Goal: Task Accomplishment & Management: Use online tool/utility

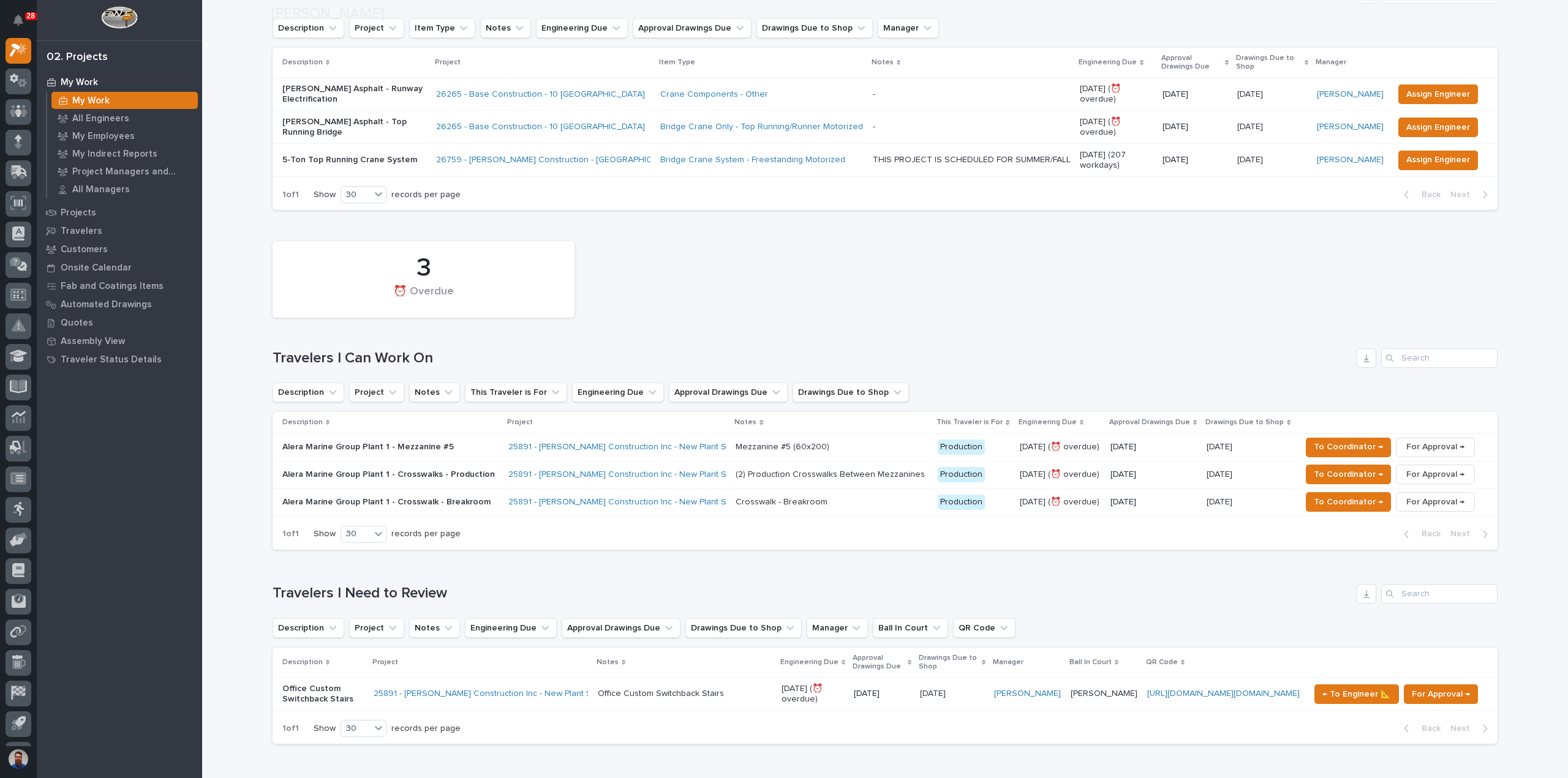
scroll to position [326, 0]
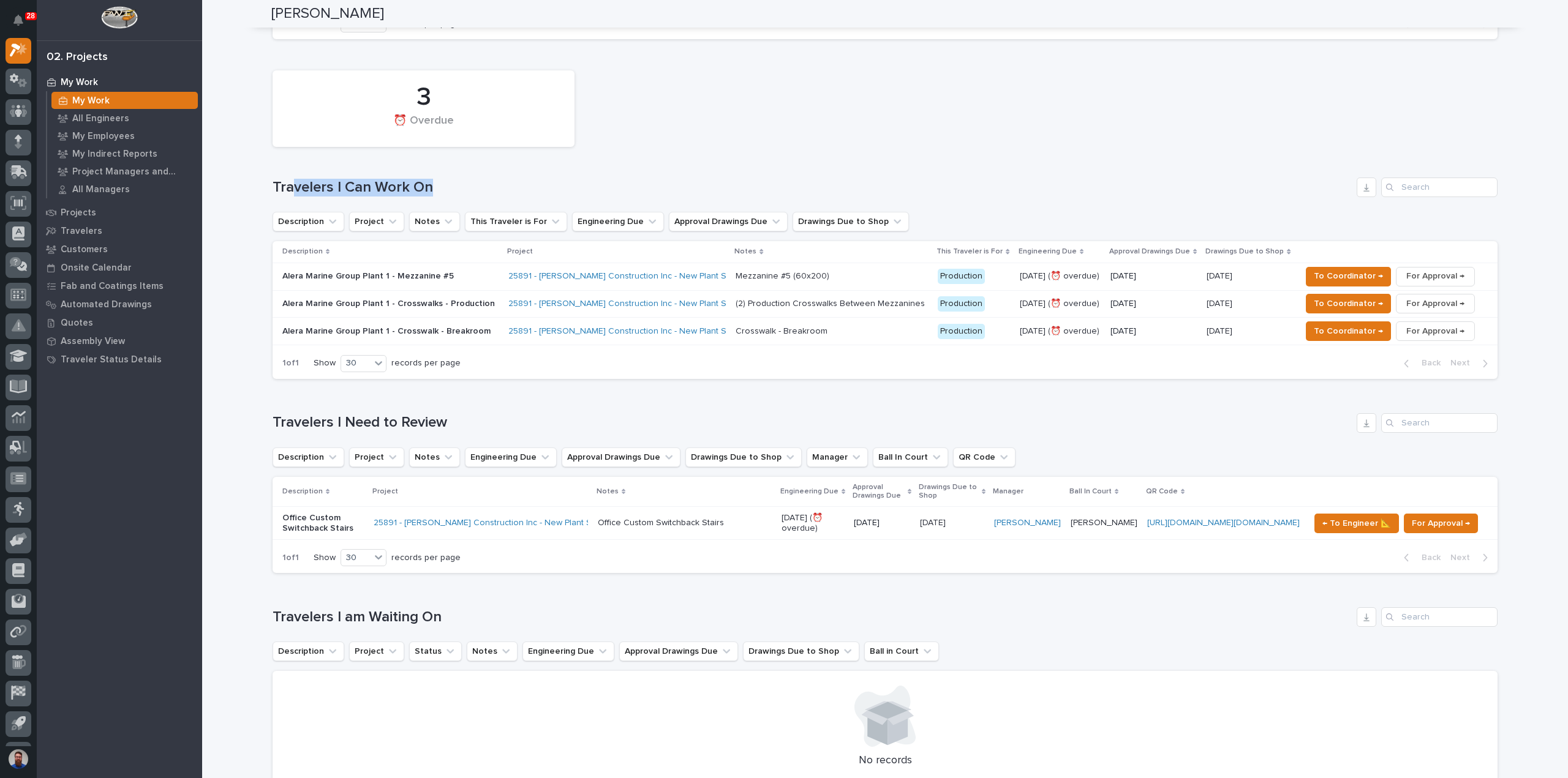
drag, startPoint x: 479, startPoint y: 196, endPoint x: 289, endPoint y: 191, distance: 190.1
click at [289, 191] on div "3 ⏰ Overdue Travelers I Can Work On Description Project Notes This Traveler is …" at bounding box center [885, 222] width 1225 height 315
click at [291, 183] on h1 "Travelers I Can Work On" at bounding box center [812, 187] width 1079 height 18
drag, startPoint x: 367, startPoint y: 185, endPoint x: 446, endPoint y: 186, distance: 79.0
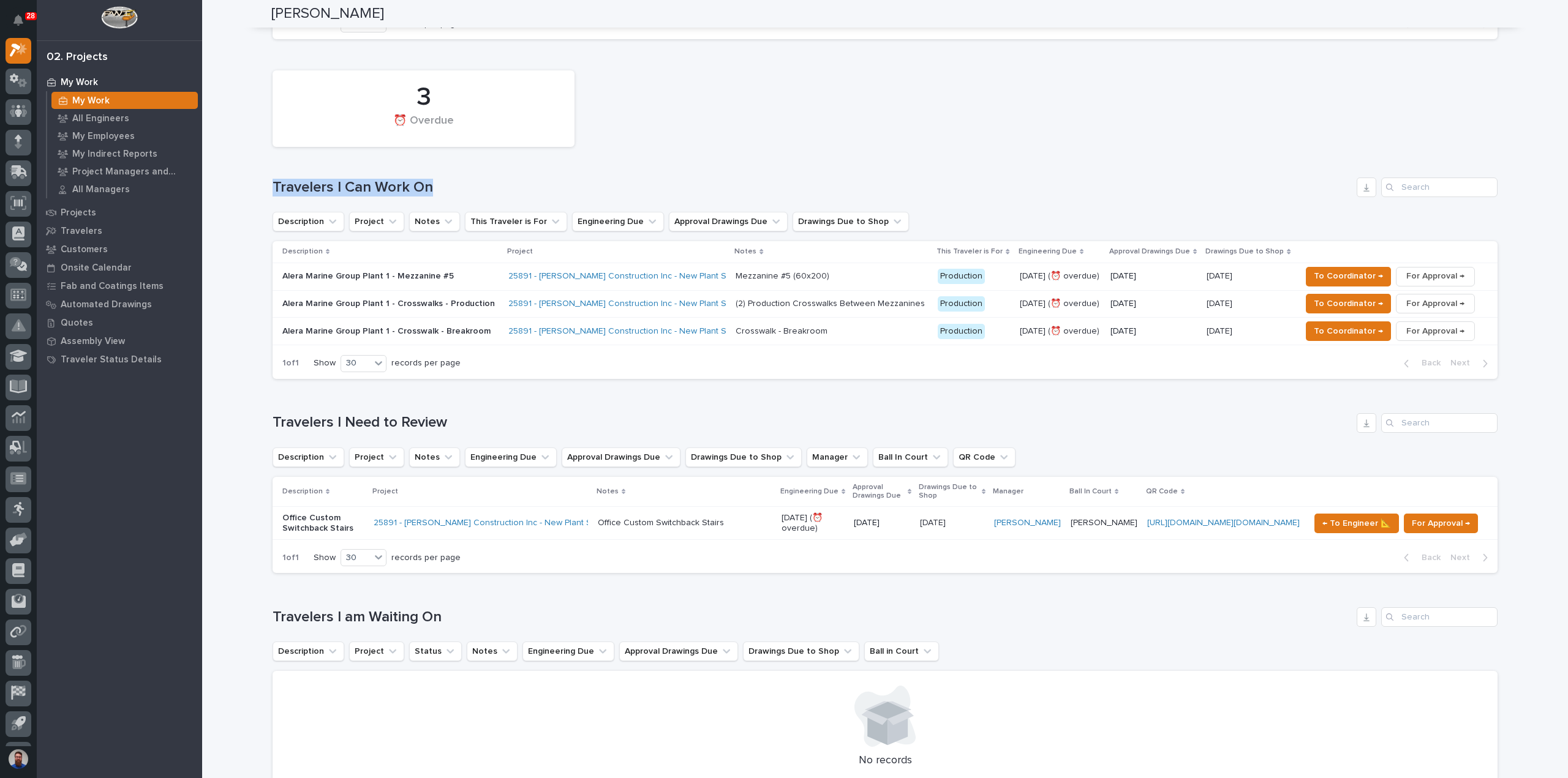
click at [446, 186] on h1 "Travelers I Can Work On" at bounding box center [812, 187] width 1079 height 18
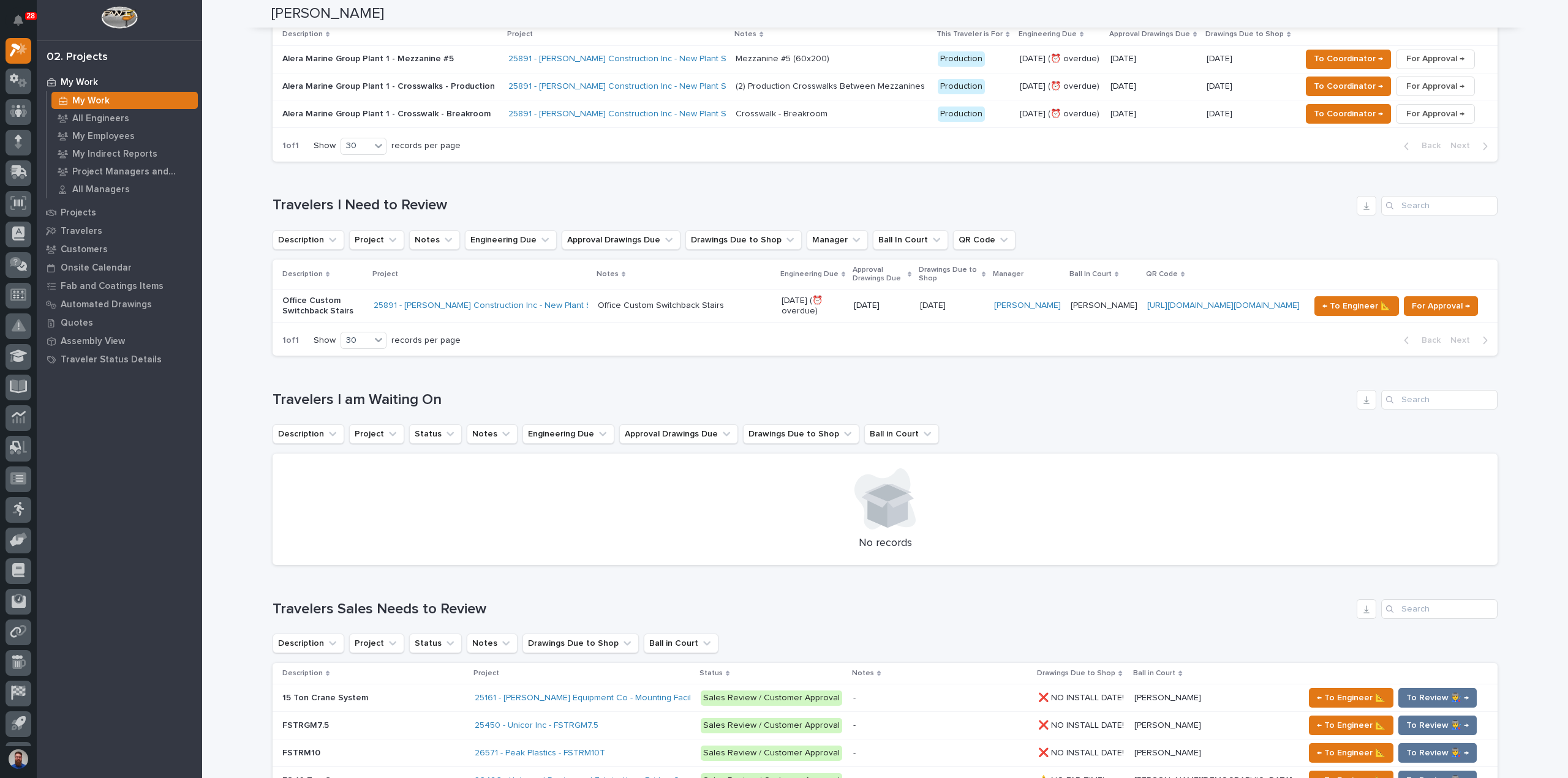
scroll to position [0, 0]
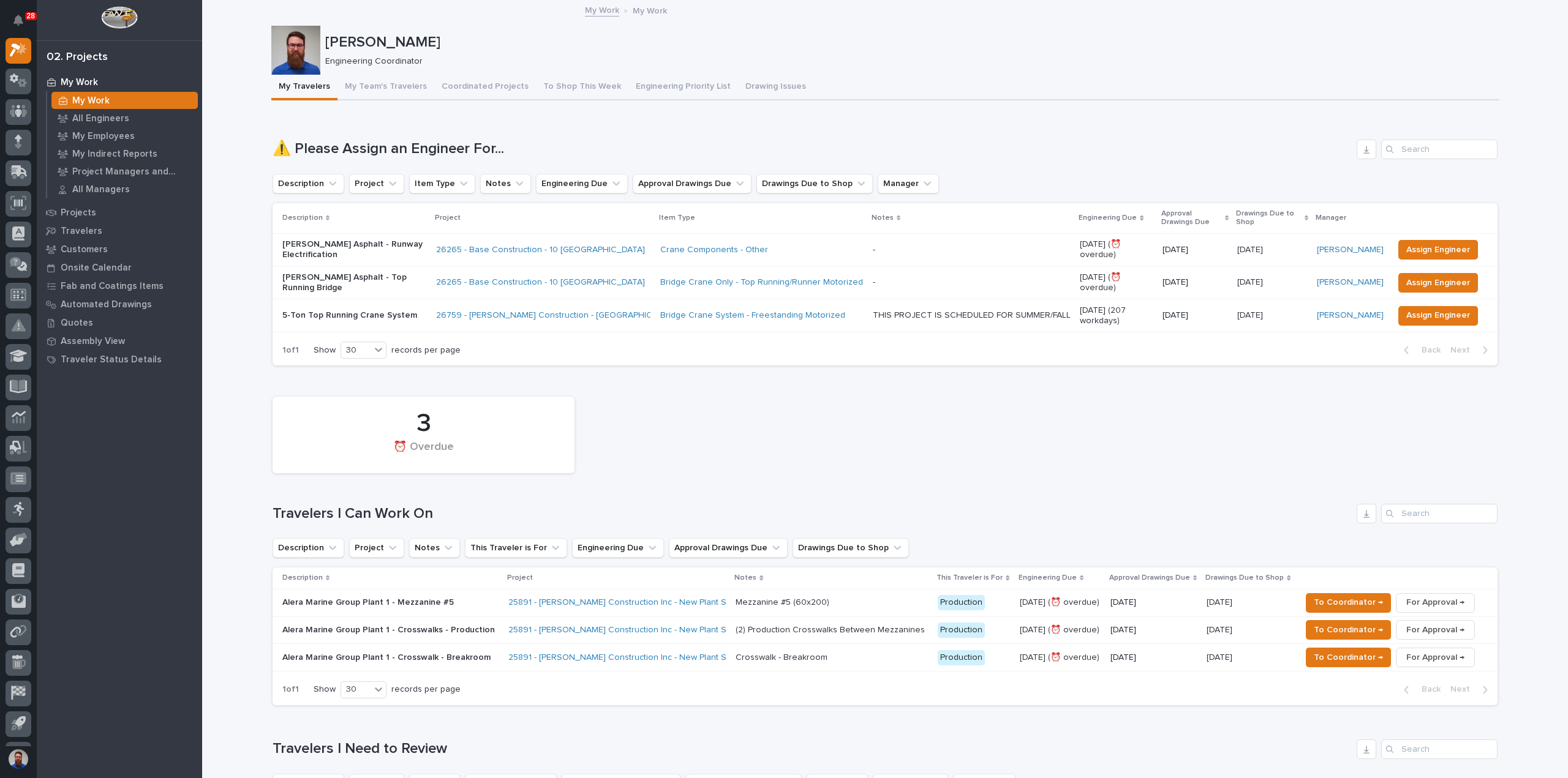
click at [911, 68] on div "Weston Hochstetler Engineering Coordinator" at bounding box center [885, 50] width 1228 height 49
drag, startPoint x: 355, startPoint y: 515, endPoint x: 261, endPoint y: 515, distance: 94.0
drag, startPoint x: 437, startPoint y: 504, endPoint x: 517, endPoint y: 498, distance: 80.2
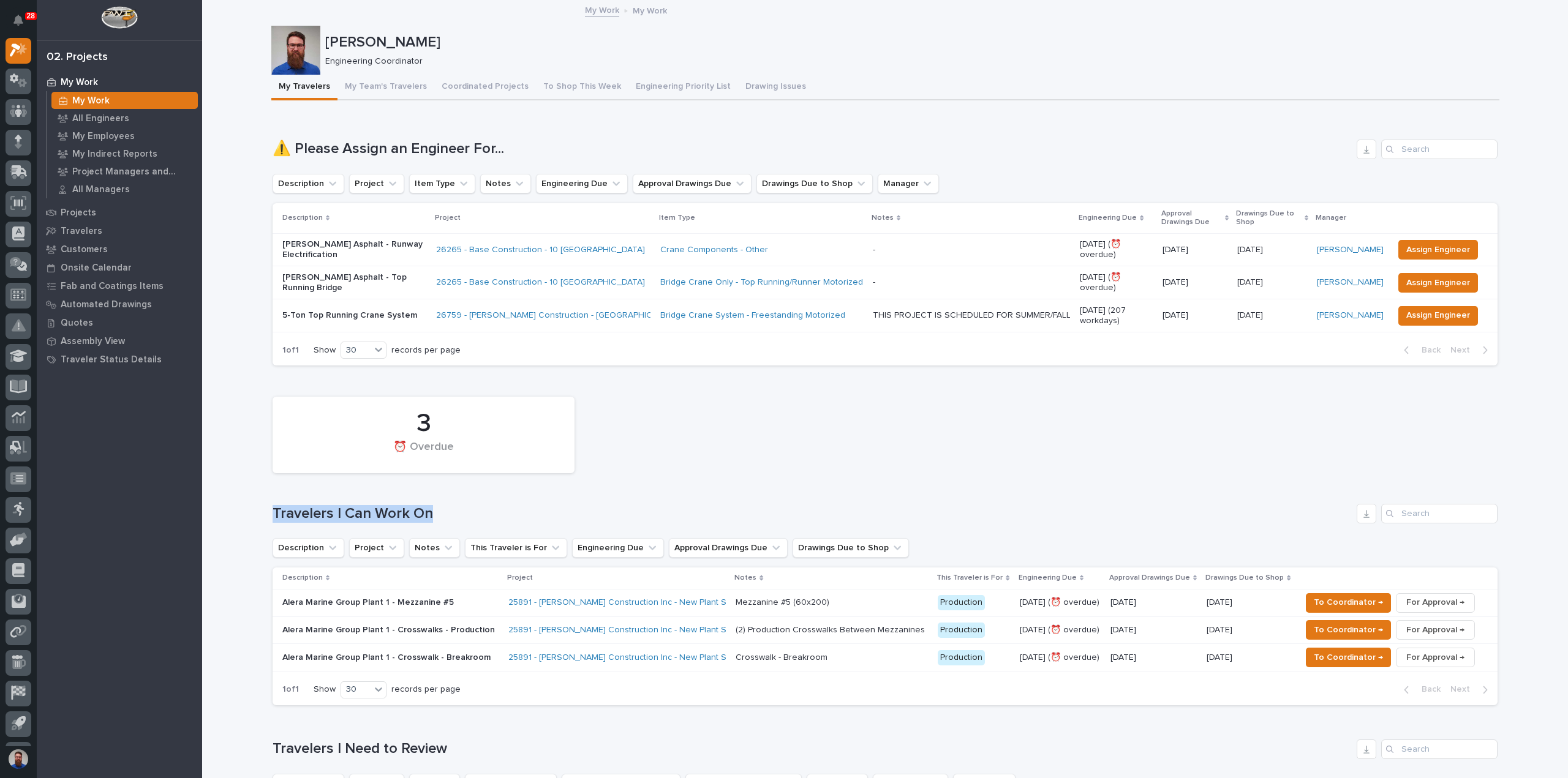
click at [517, 498] on div "3 ⏰ Overdue Travelers I Can Work On Description Project Notes This Traveler is …" at bounding box center [885, 548] width 1225 height 315
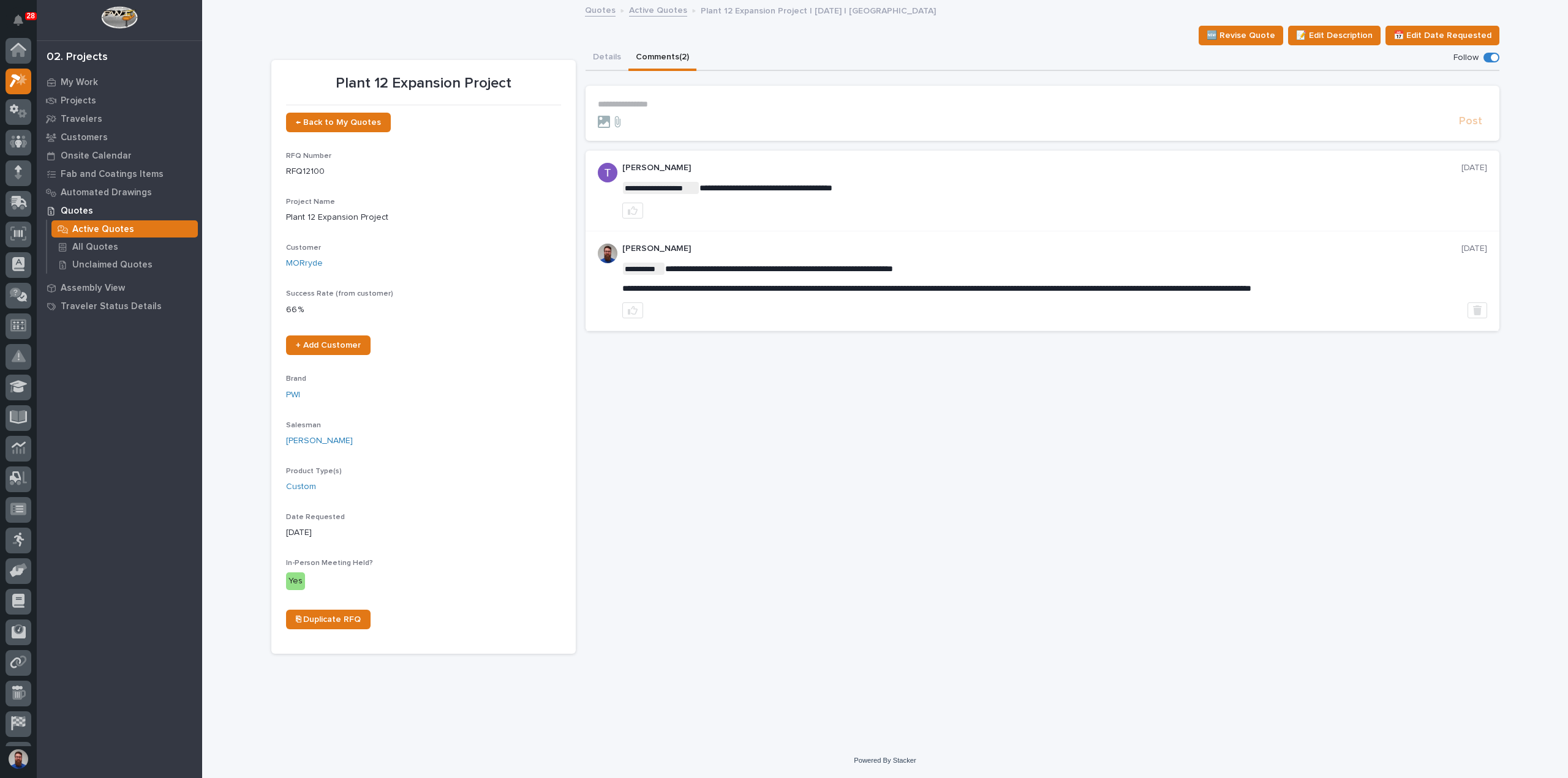
scroll to position [31, 0]
drag, startPoint x: 721, startPoint y: 177, endPoint x: 797, endPoint y: 198, distance: 78.8
click at [797, 198] on div "**********" at bounding box center [1055, 190] width 864 height 56
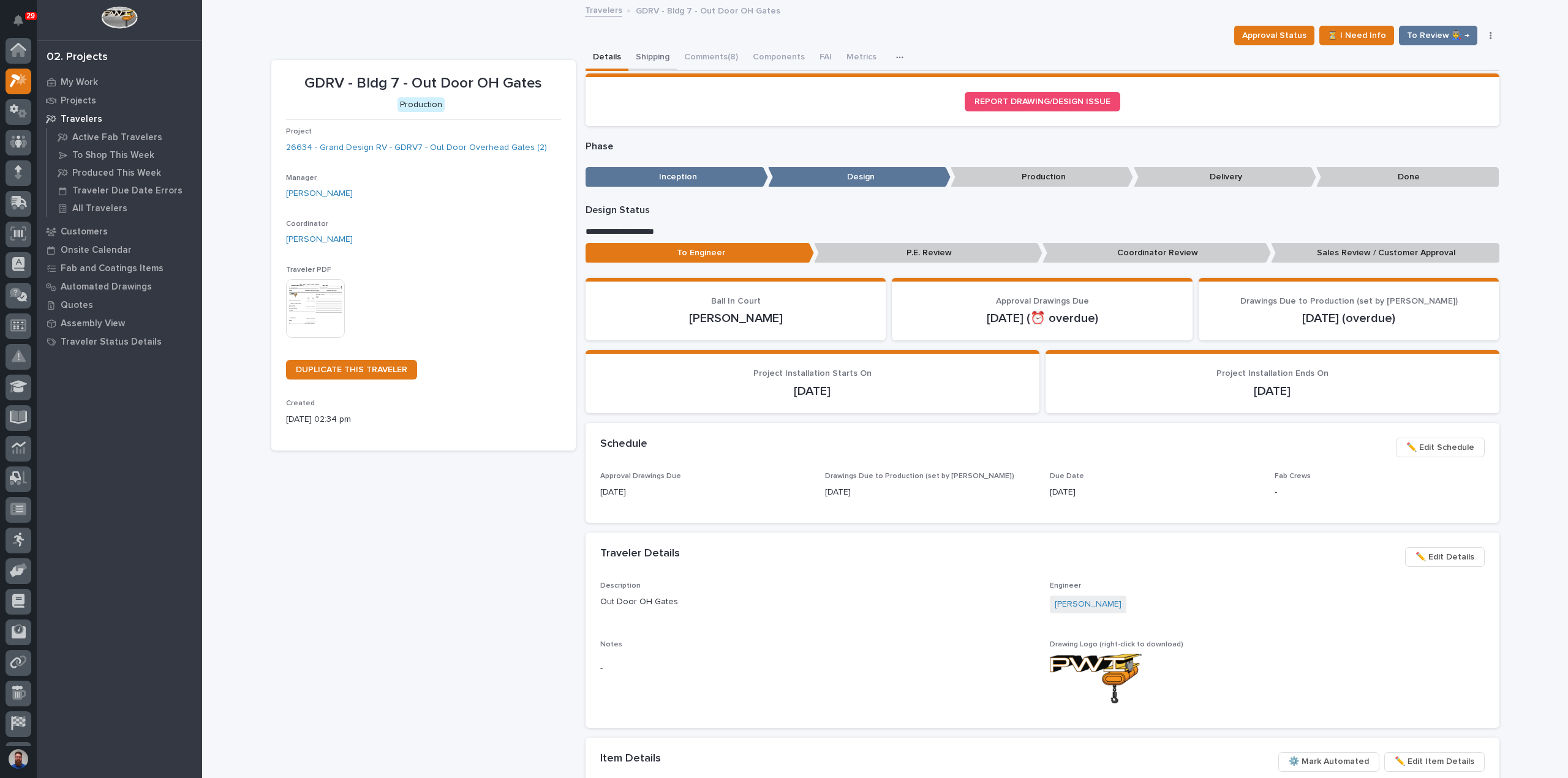
scroll to position [31, 0]
click at [701, 63] on button "Comments (8)" at bounding box center [711, 58] width 68 height 26
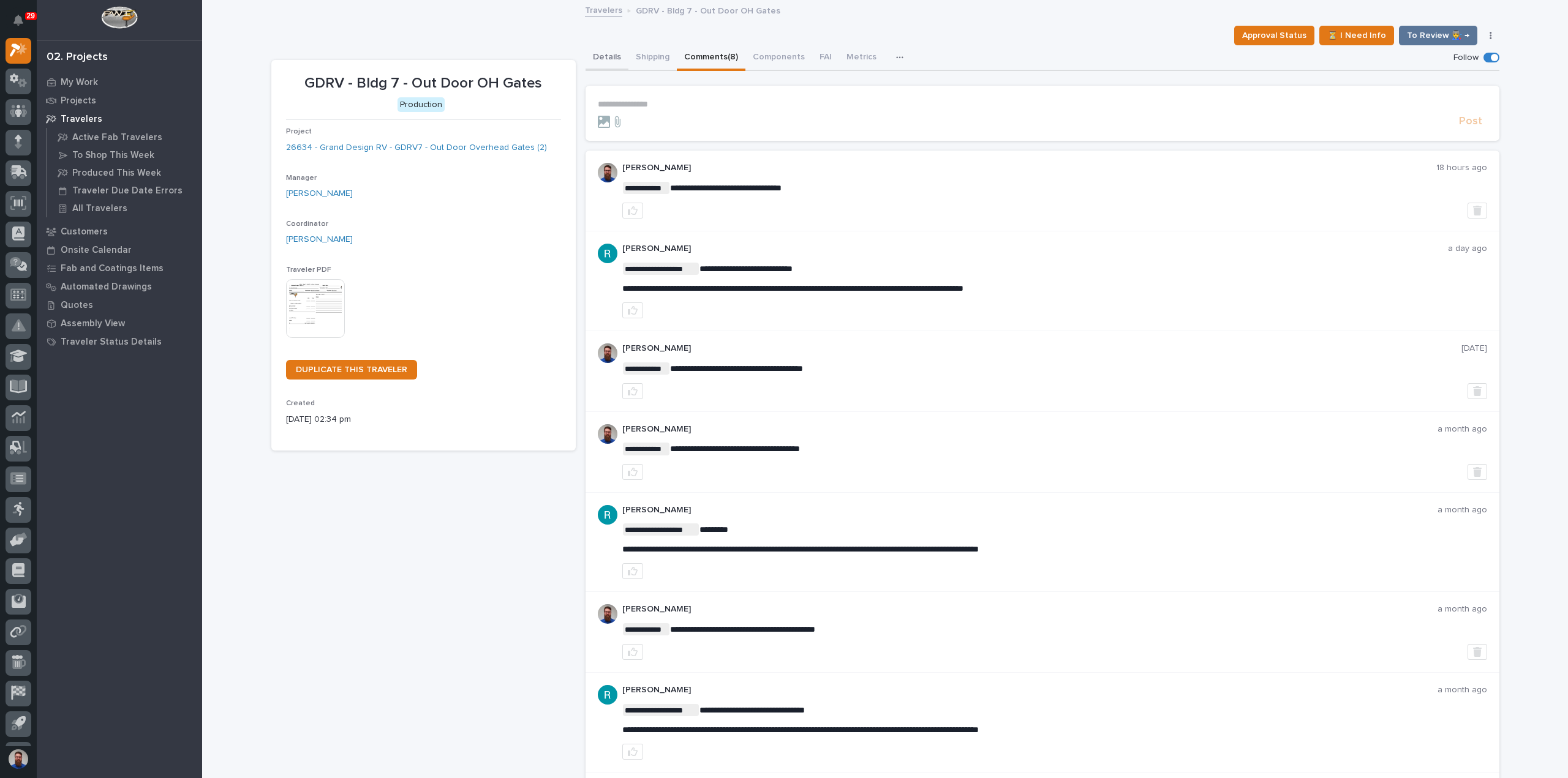
click at [602, 59] on button "Details" at bounding box center [607, 58] width 43 height 26
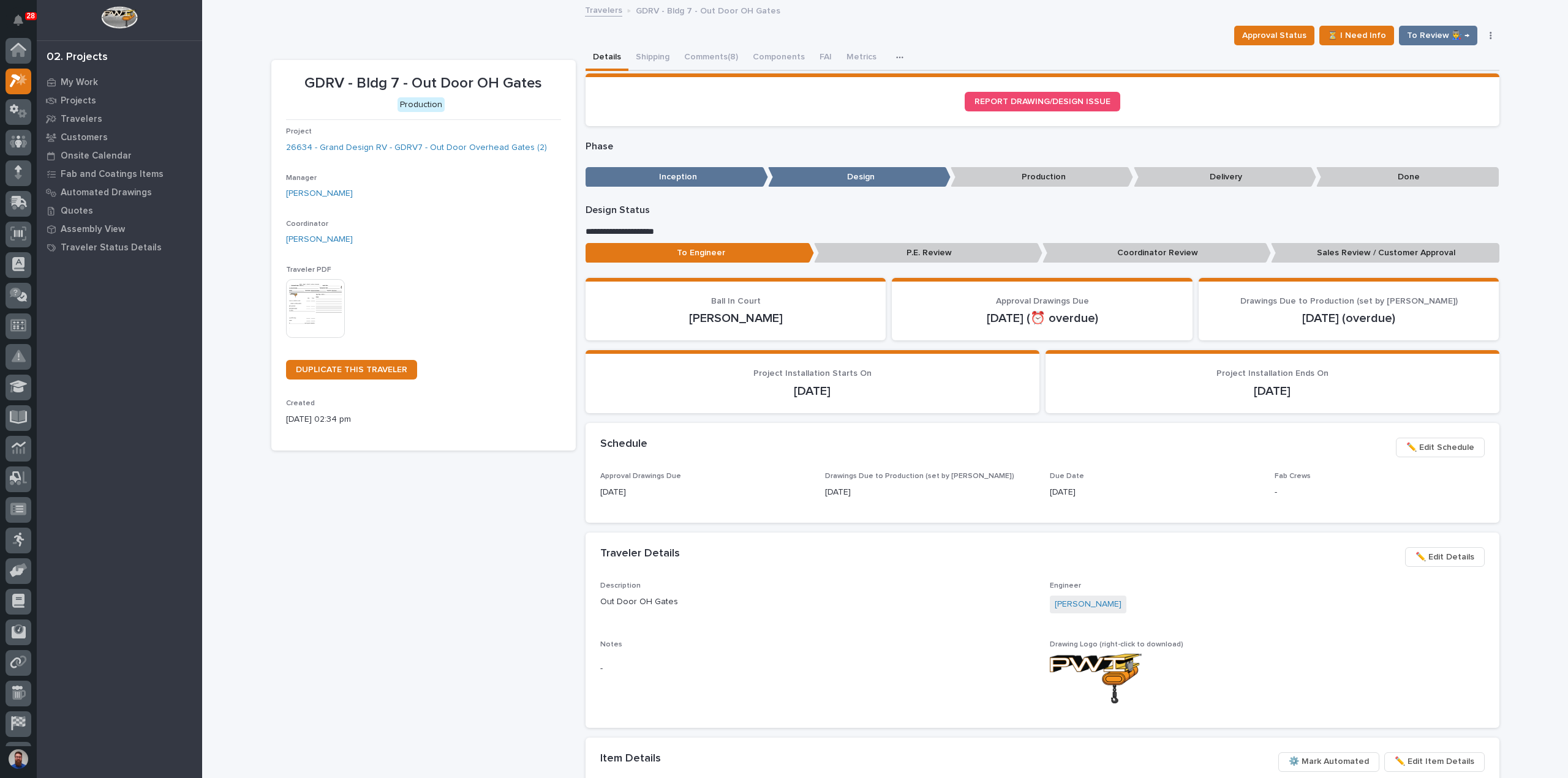
scroll to position [31, 0]
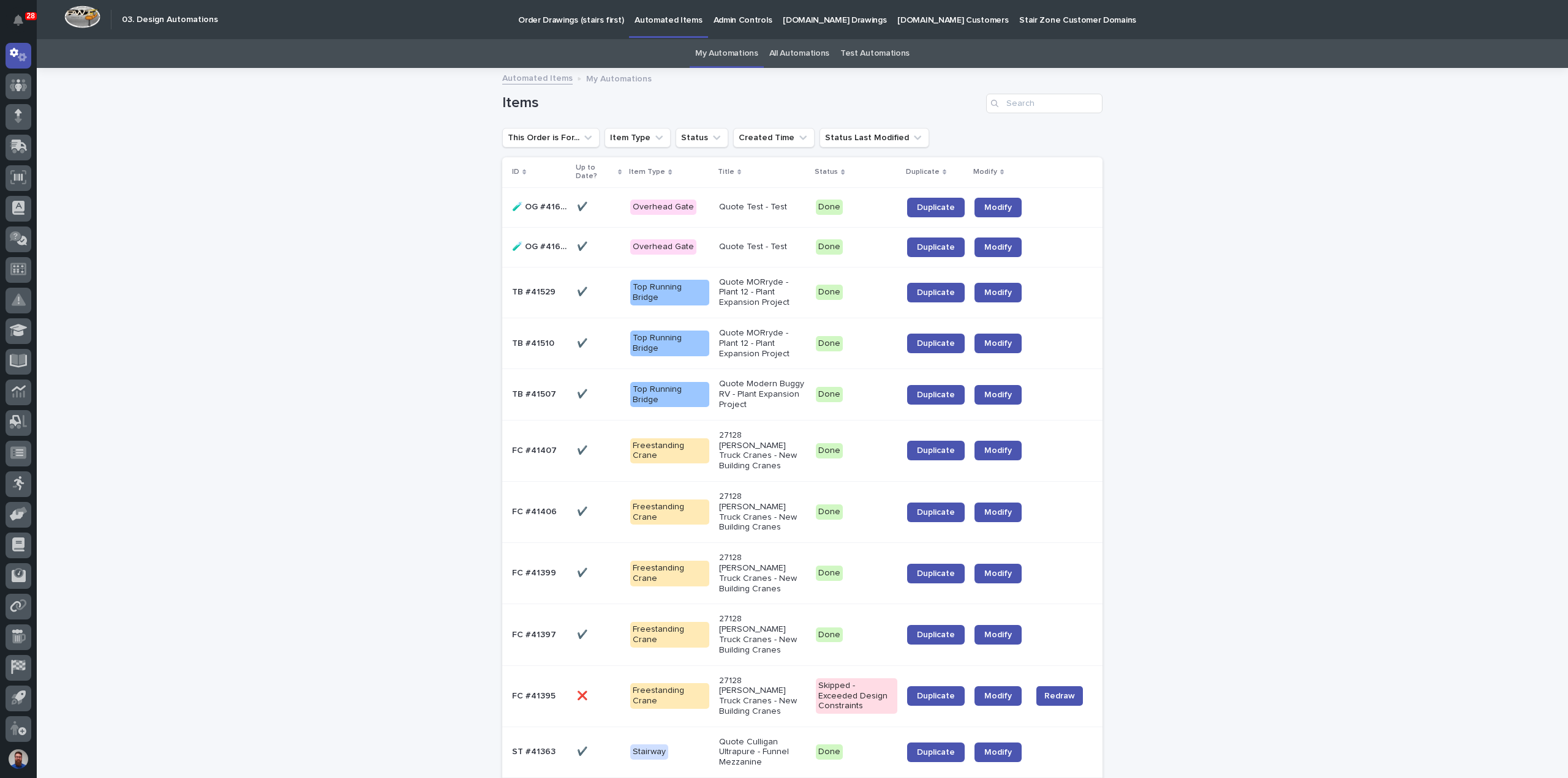
click at [559, 24] on p "Order Drawings (stairs first)" at bounding box center [571, 13] width 105 height 26
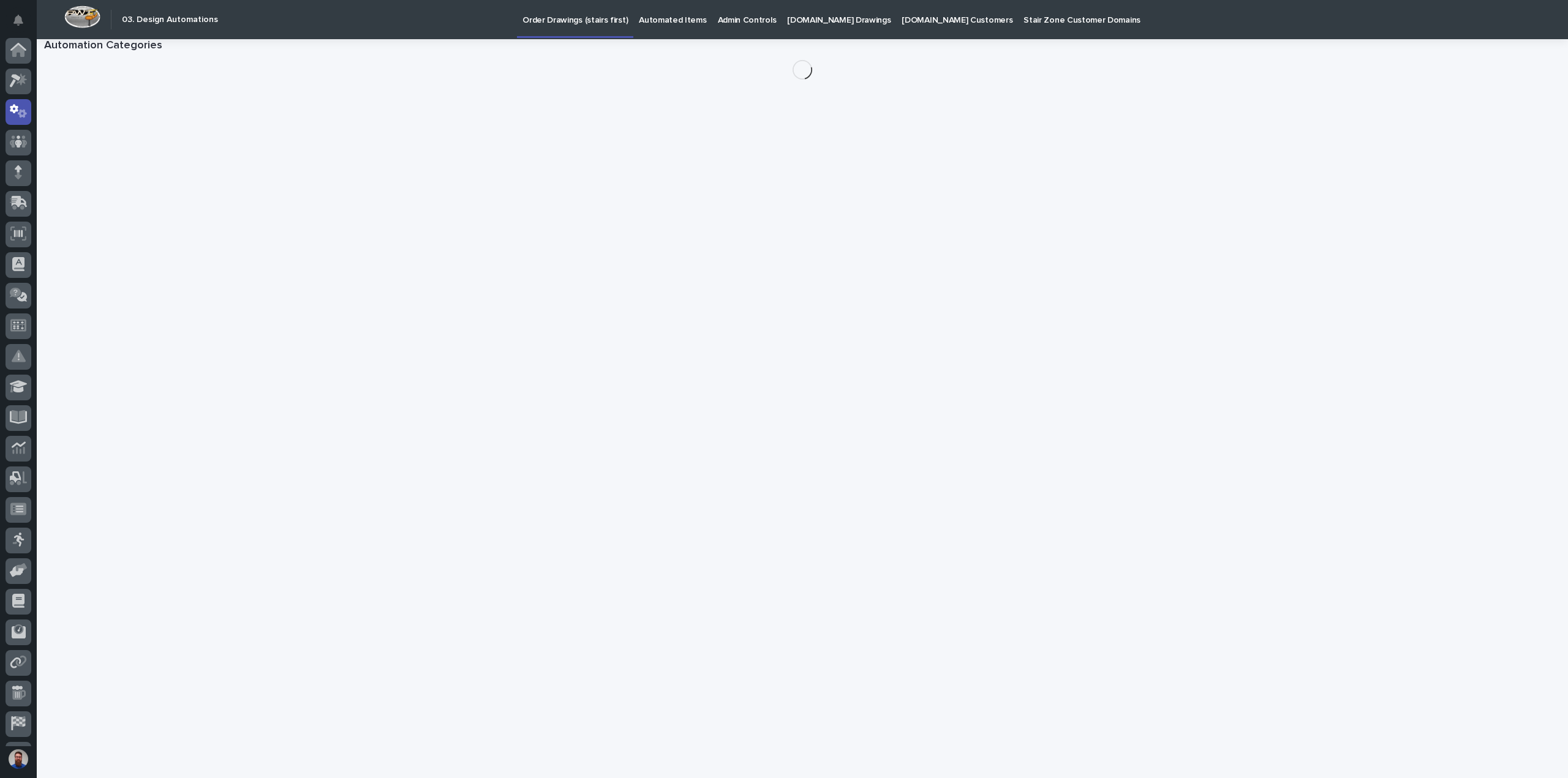
scroll to position [56, 0]
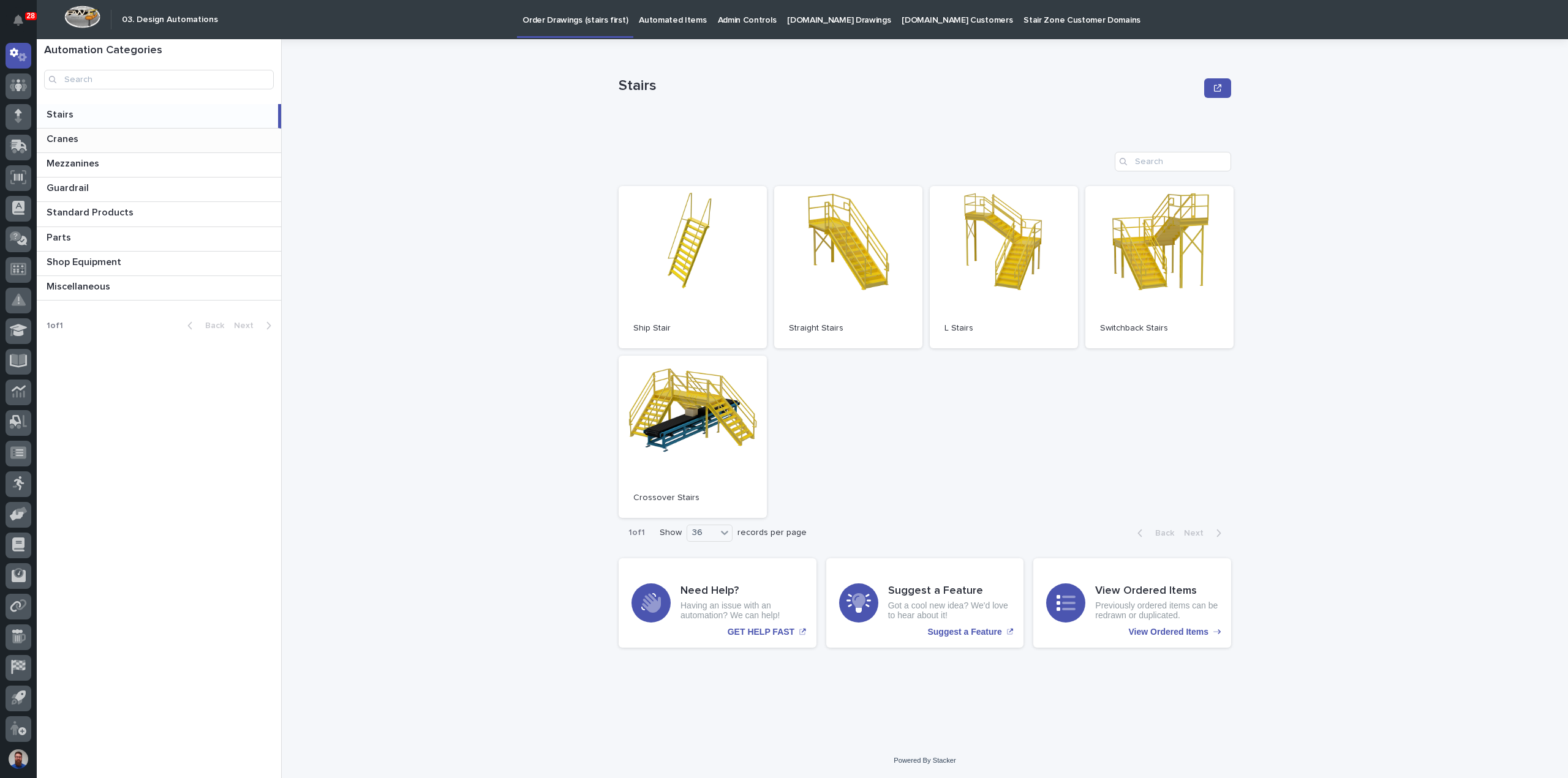
click at [128, 140] on p at bounding box center [162, 140] width 230 height 12
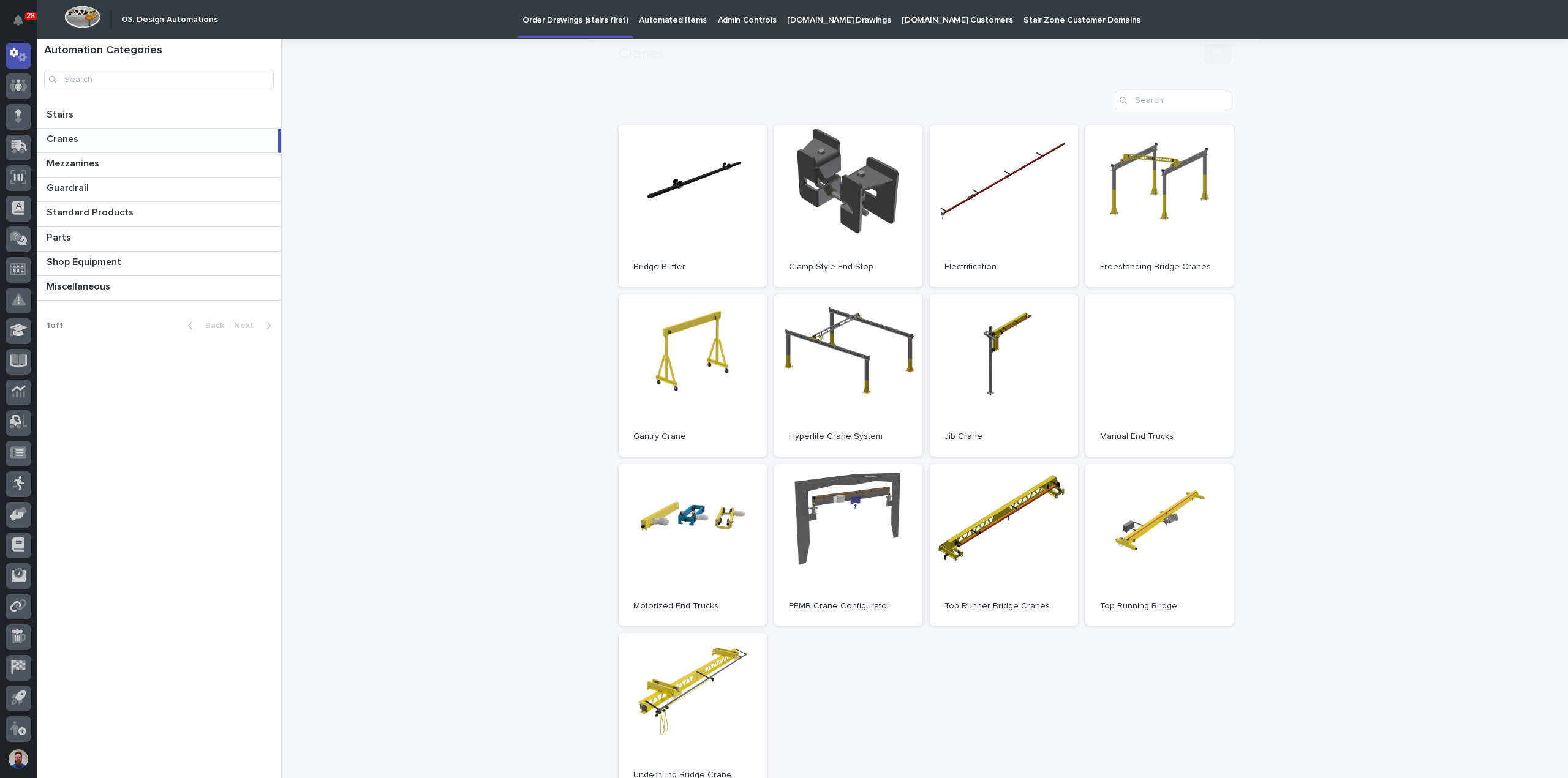
scroll to position [81, 0]
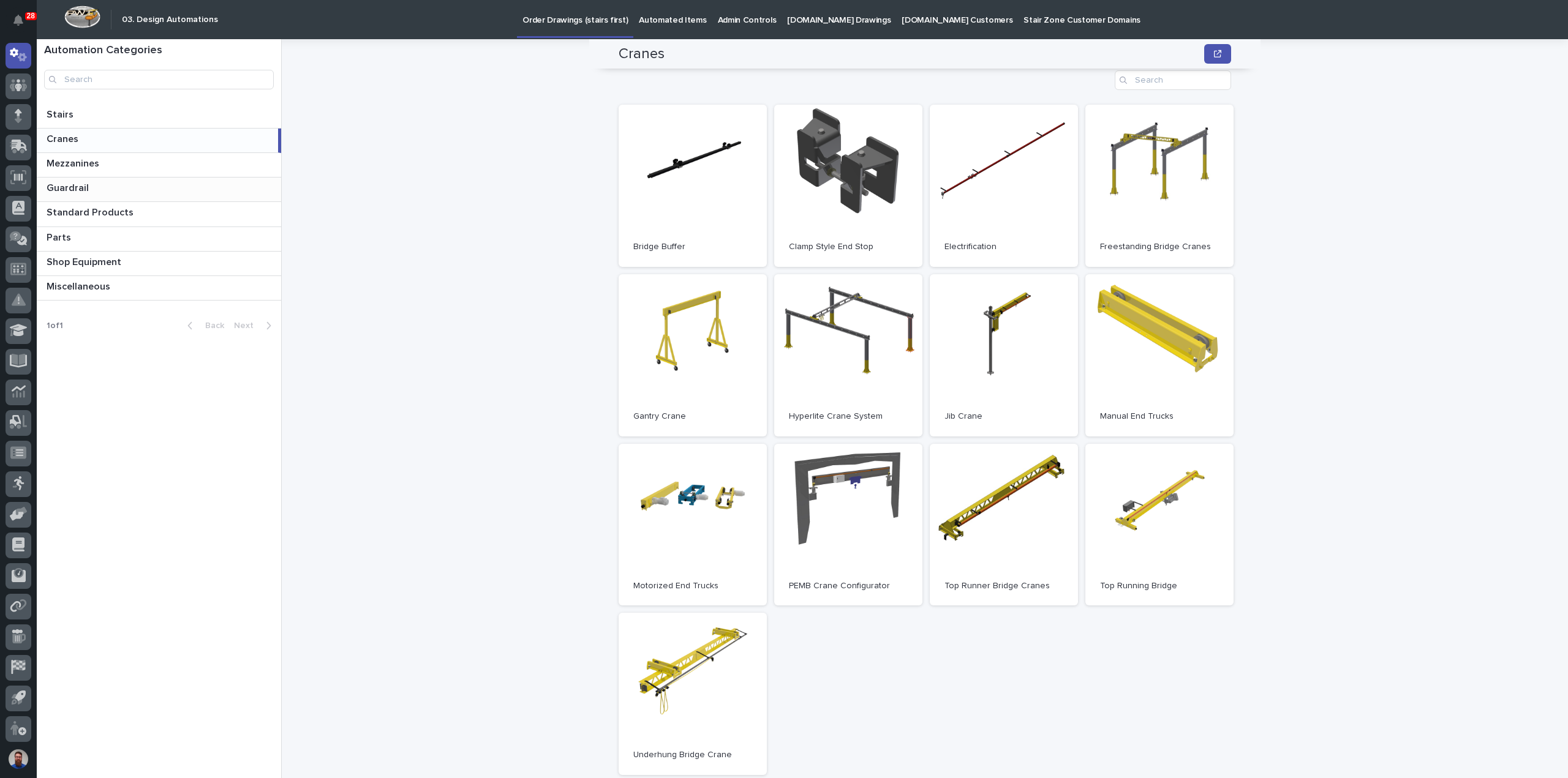
click at [139, 182] on p at bounding box center [162, 188] width 230 height 12
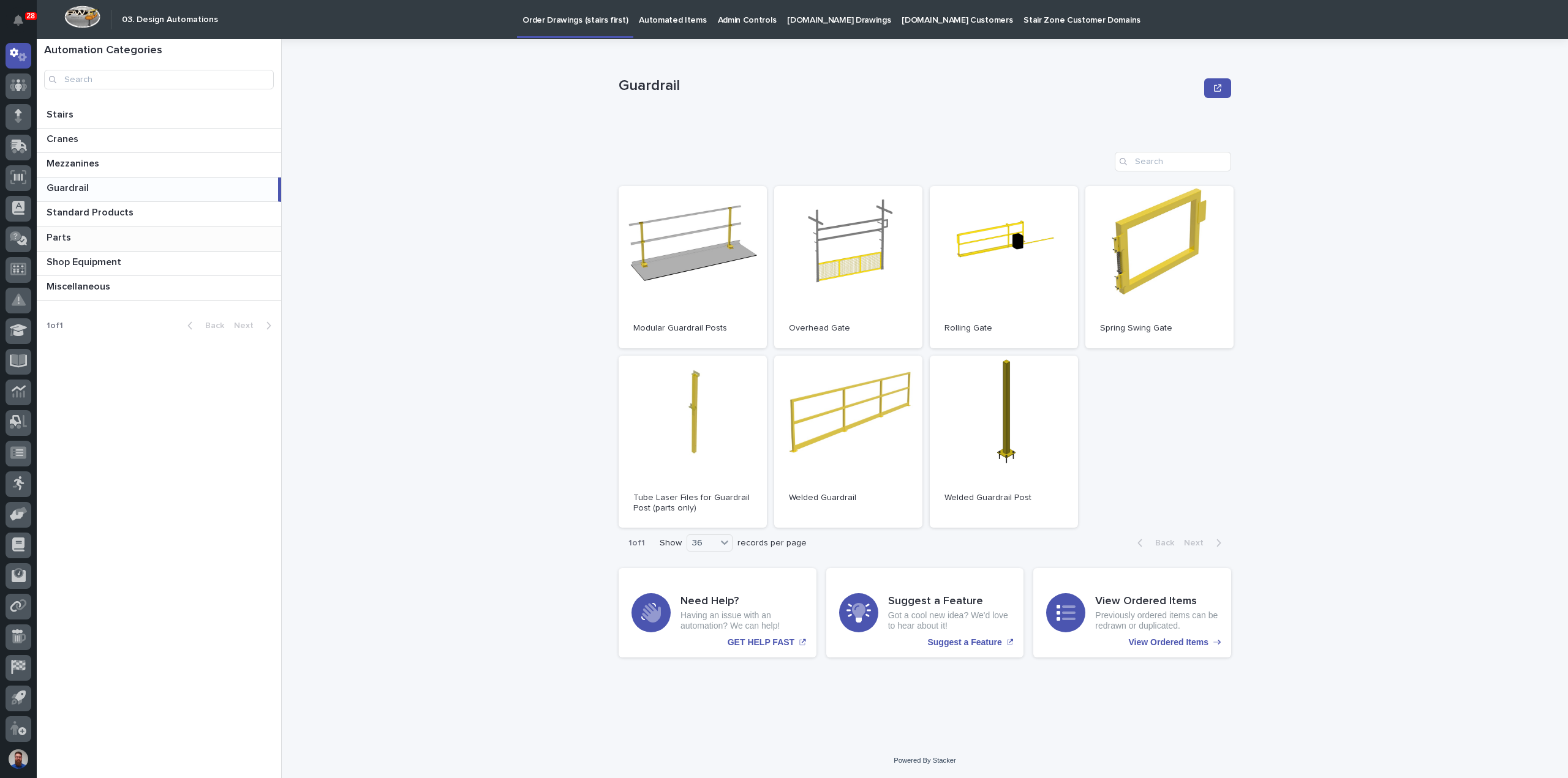
click at [143, 227] on div "Parts Parts" at bounding box center [159, 239] width 245 height 24
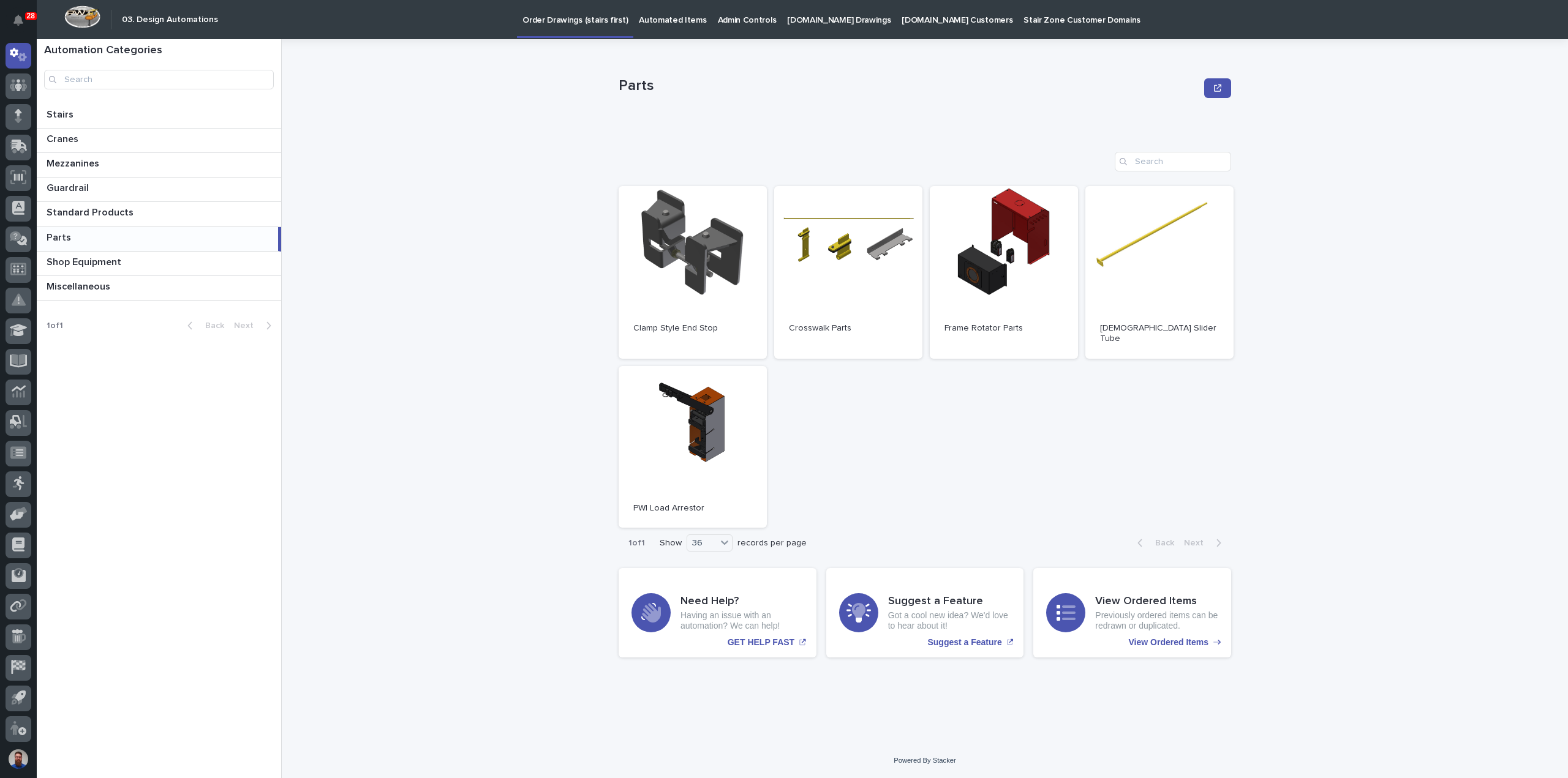
drag, startPoint x: 970, startPoint y: 384, endPoint x: 950, endPoint y: 371, distance: 23.9
click at [970, 384] on div "Open Clamp Style End Stop Open Crosswalk Parts Open Frame Rotator Parts Open [D…" at bounding box center [925, 357] width 613 height 342
click at [140, 264] on p at bounding box center [162, 263] width 230 height 12
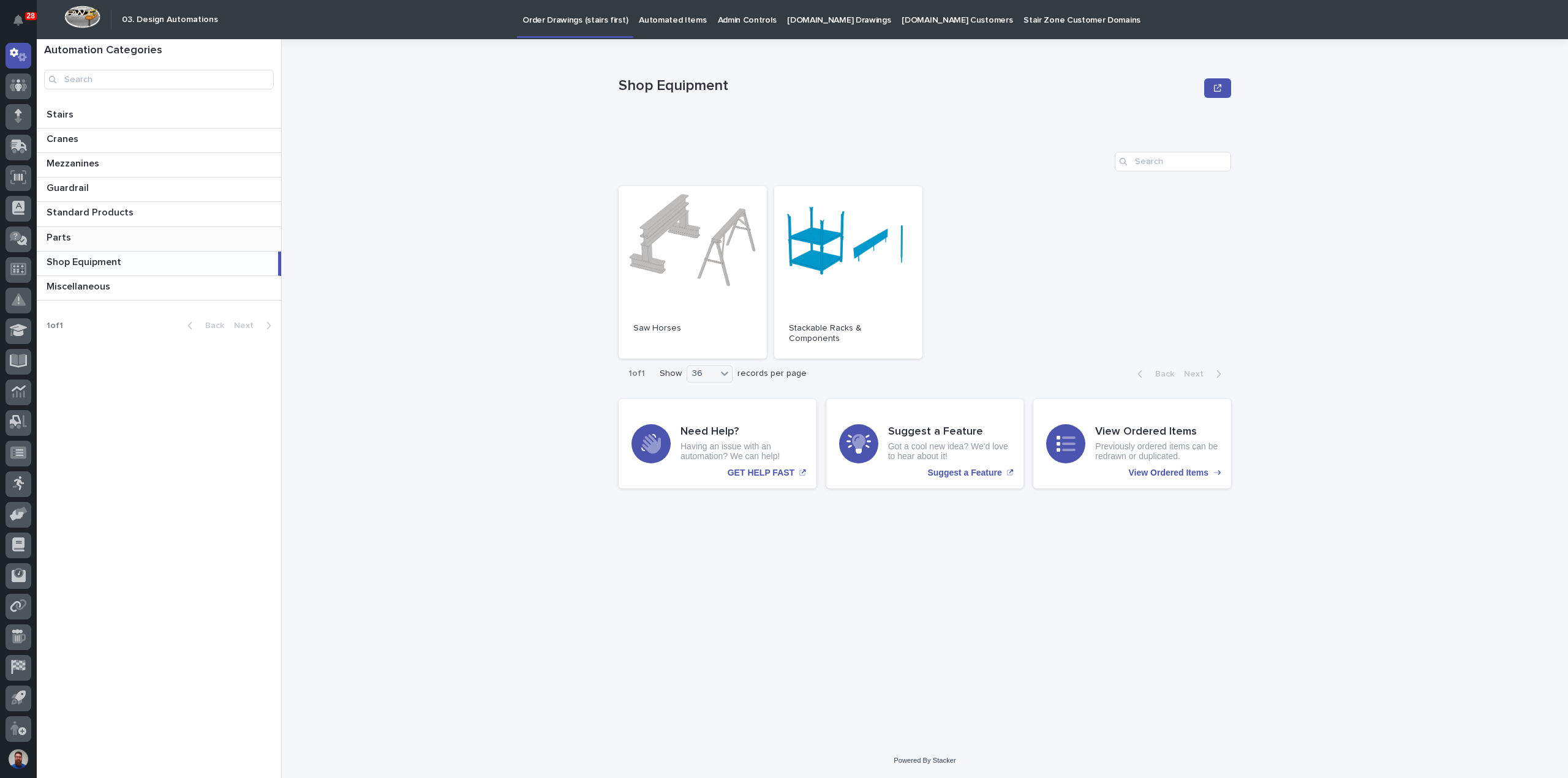
click at [140, 232] on p at bounding box center [162, 238] width 230 height 12
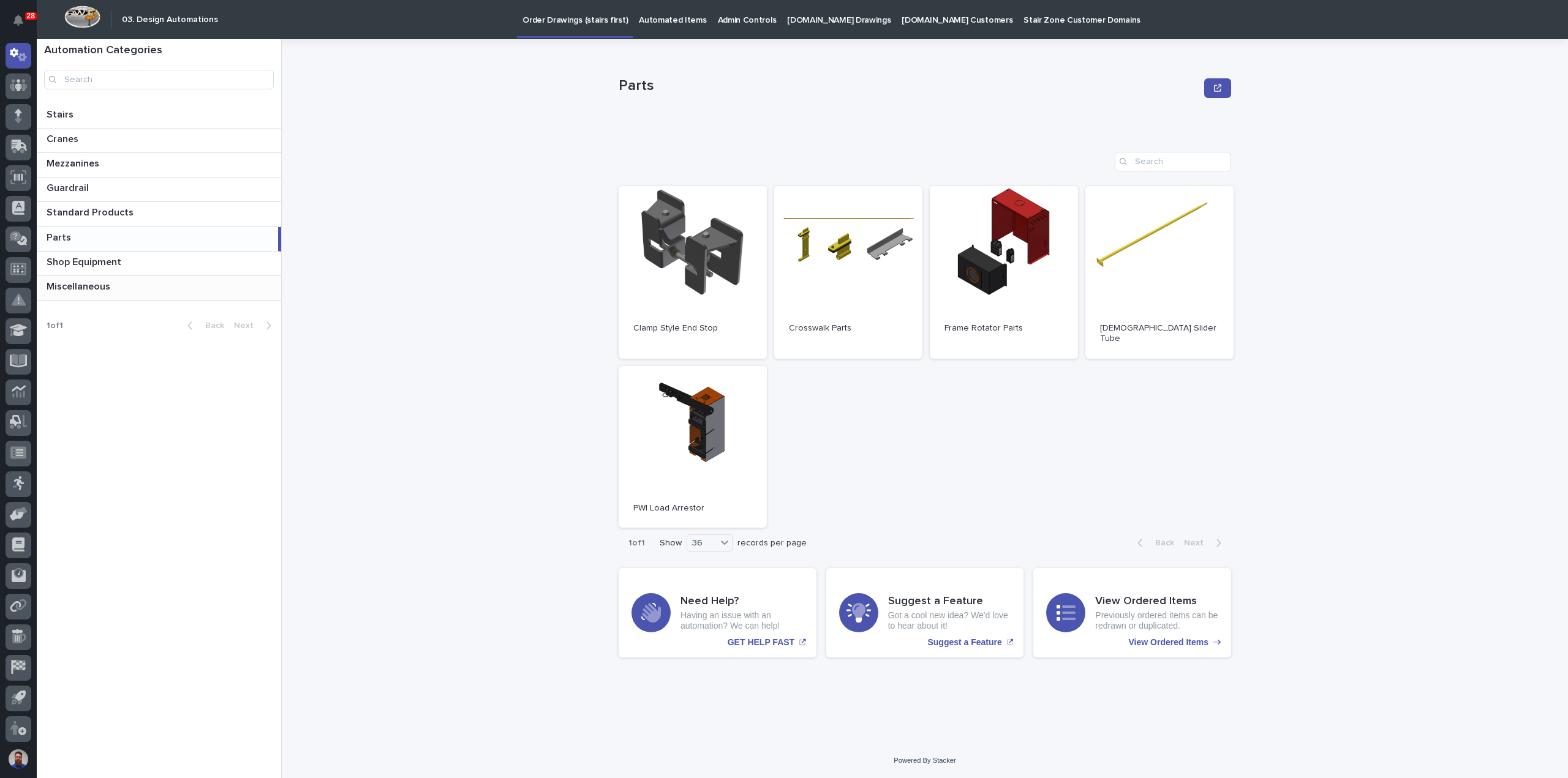
click at [139, 287] on p at bounding box center [162, 287] width 230 height 12
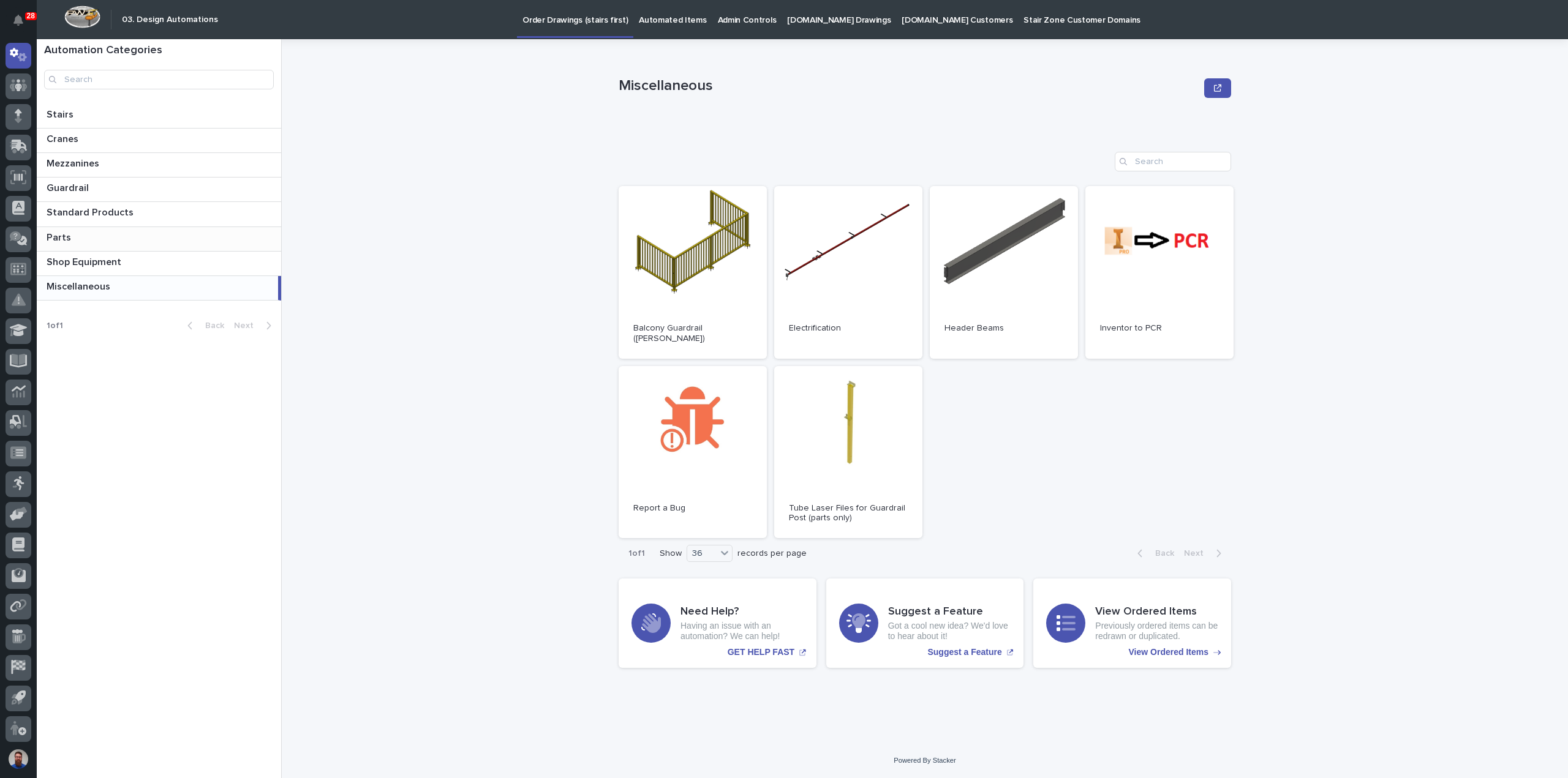
click at [102, 227] on div "Parts Parts" at bounding box center [159, 239] width 245 height 24
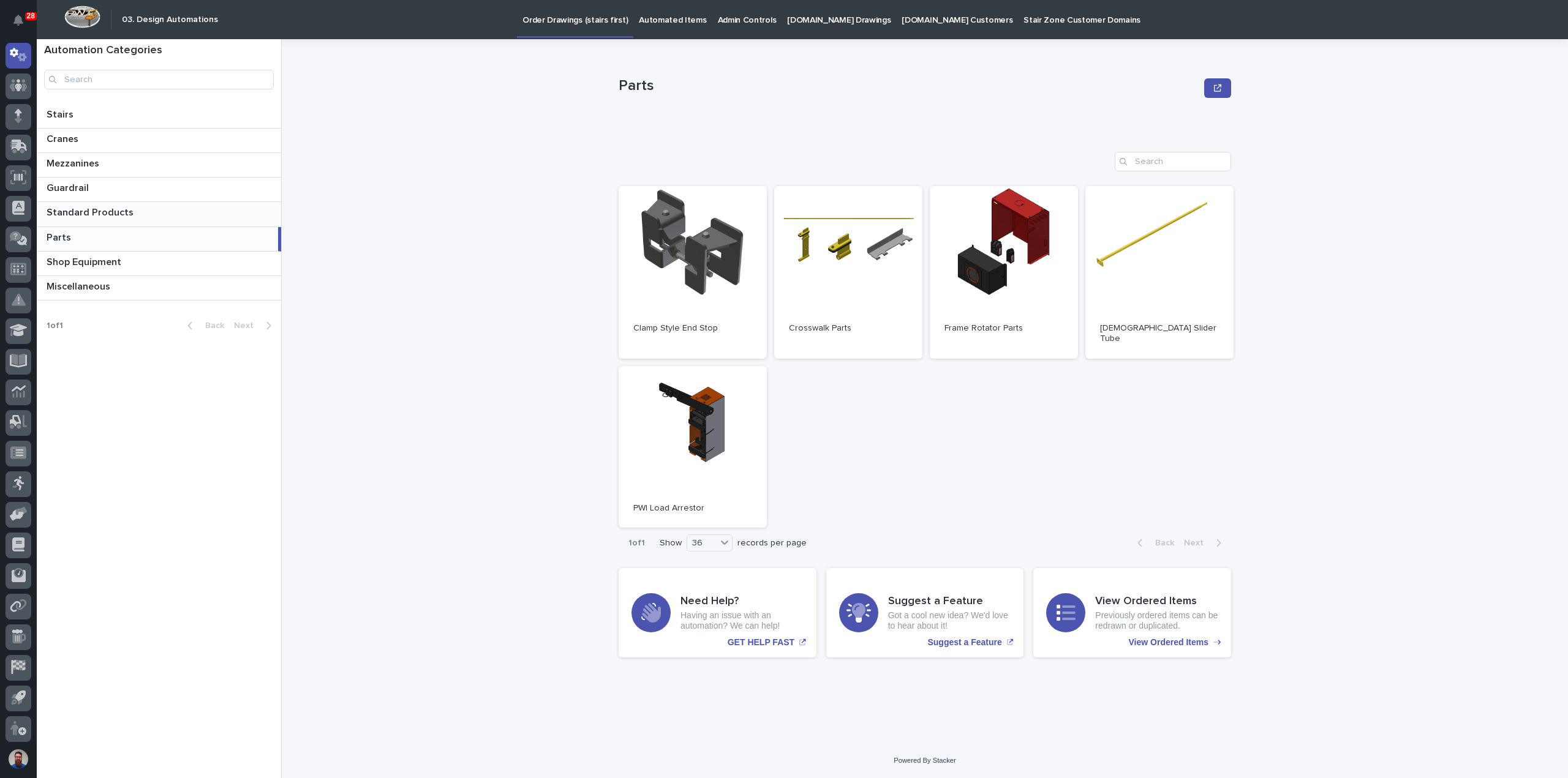
click at [106, 219] on div "Standard Products Standard Products" at bounding box center [159, 214] width 245 height 24
